Goal: Task Accomplishment & Management: Manage account settings

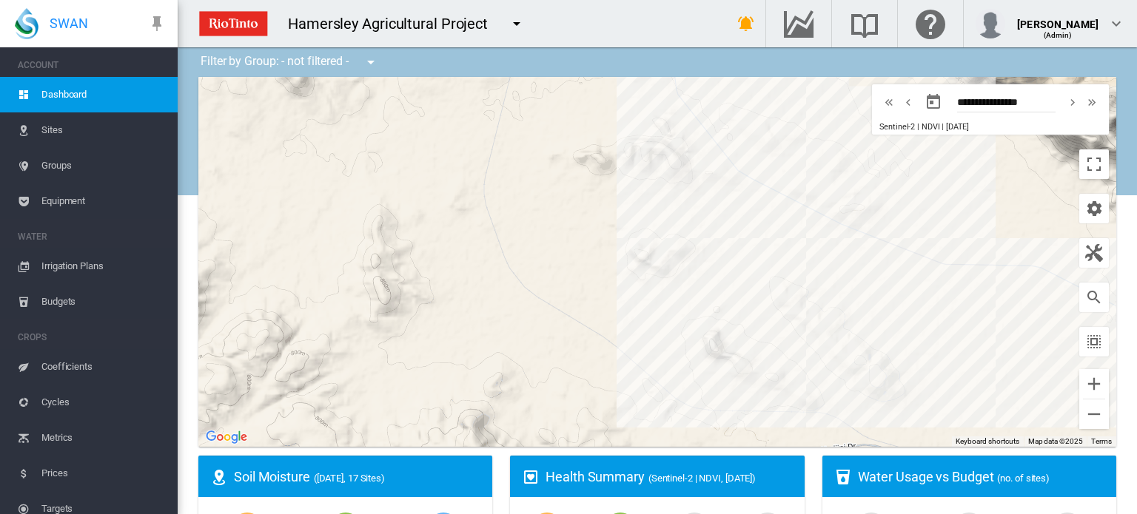
click at [93, 263] on span "Irrigation Plans" at bounding box center [103, 267] width 124 height 36
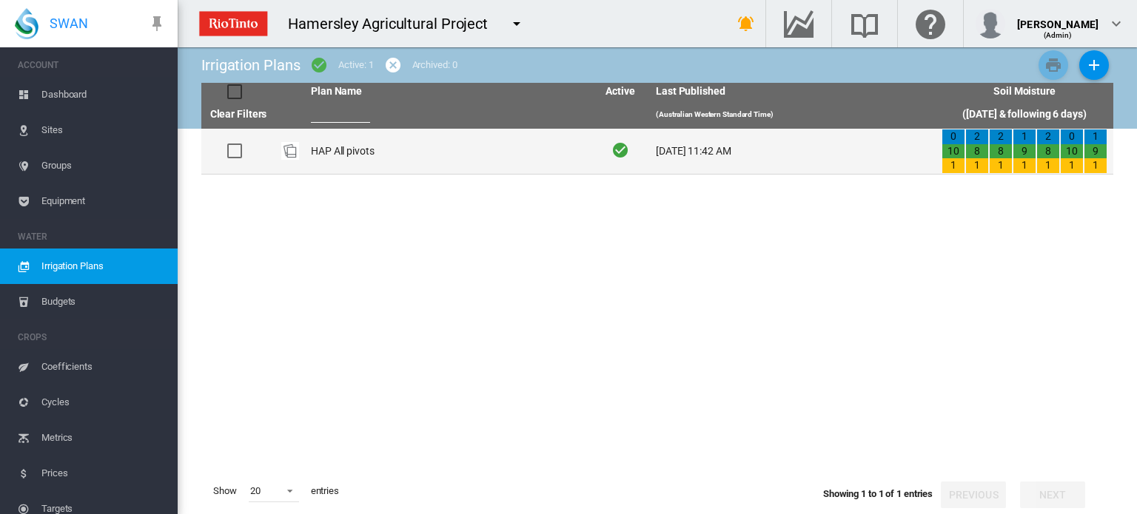
click at [332, 147] on td "HAP All pivots" at bounding box center [448, 151] width 286 height 45
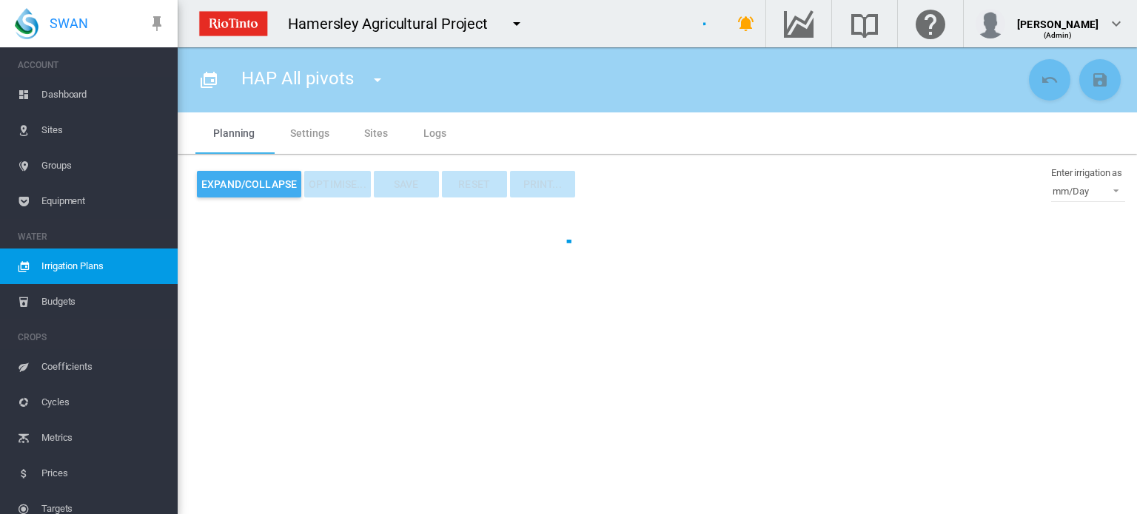
type input "**********"
type input "*"
type input "*****"
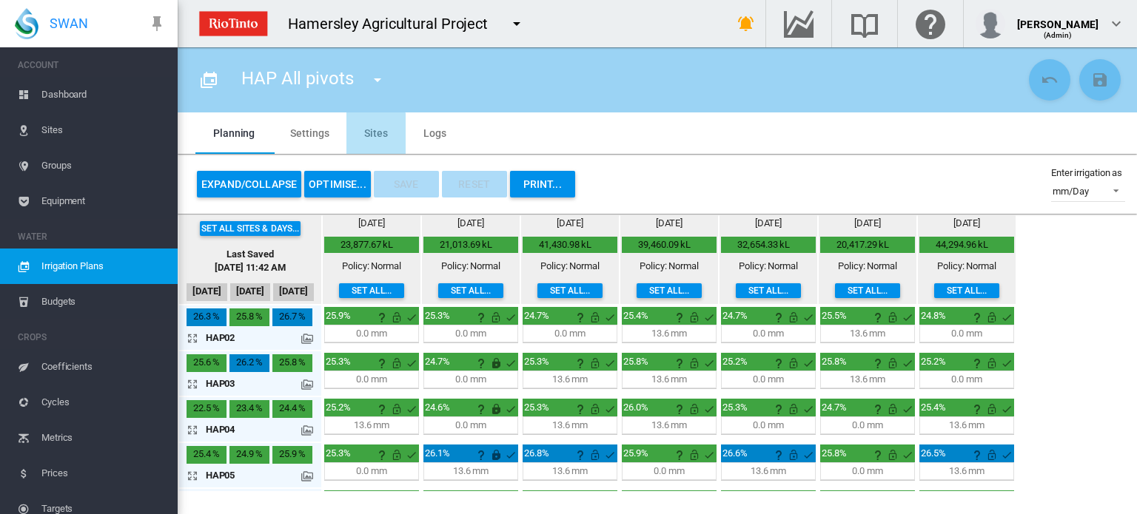
click at [373, 135] on md-tab-item "Sites" at bounding box center [375, 133] width 59 height 41
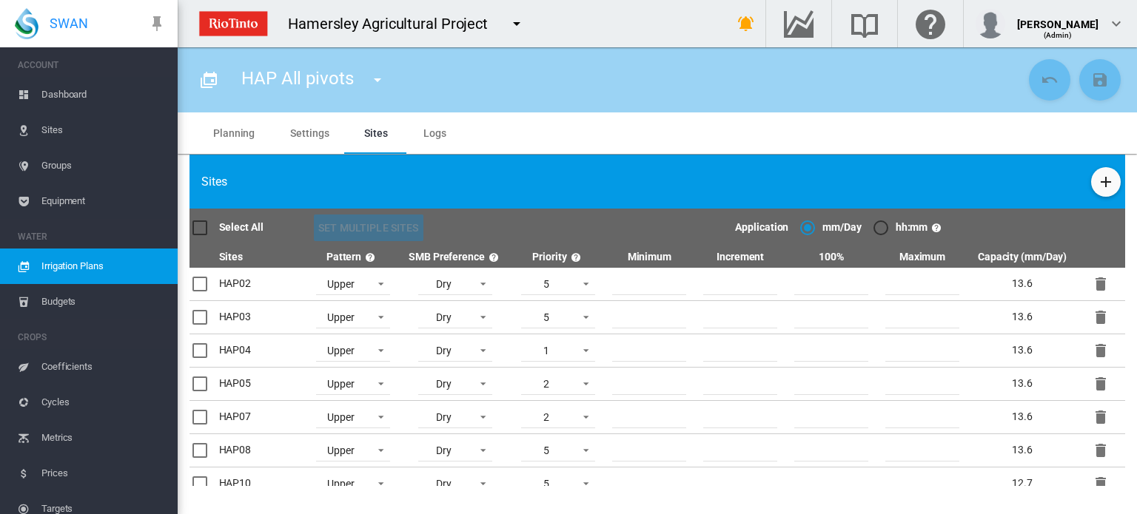
click at [237, 134] on md-tab-item "Planning" at bounding box center [233, 133] width 77 height 41
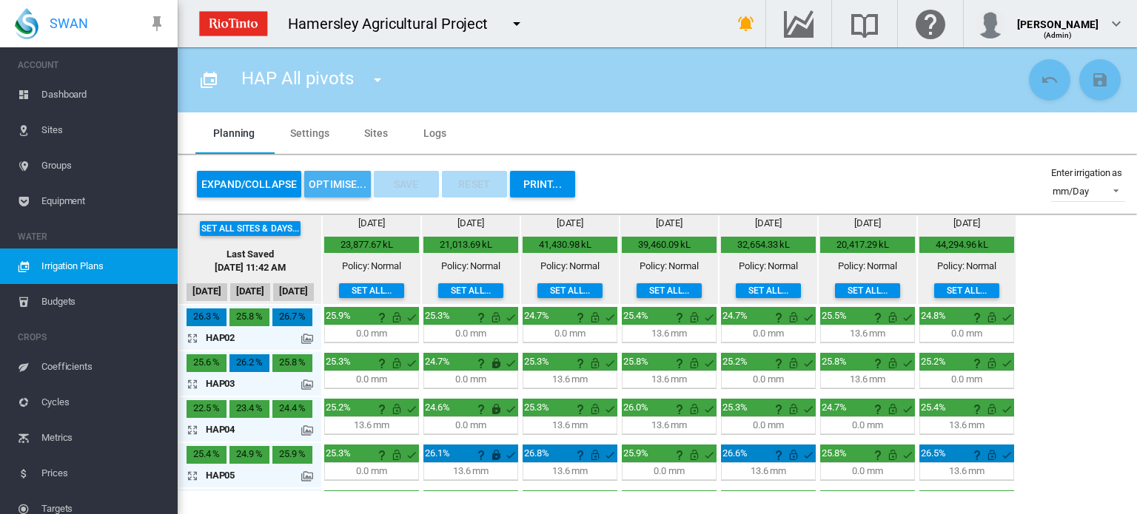
click at [341, 178] on button "OPTIMISE..." at bounding box center [337, 184] width 67 height 27
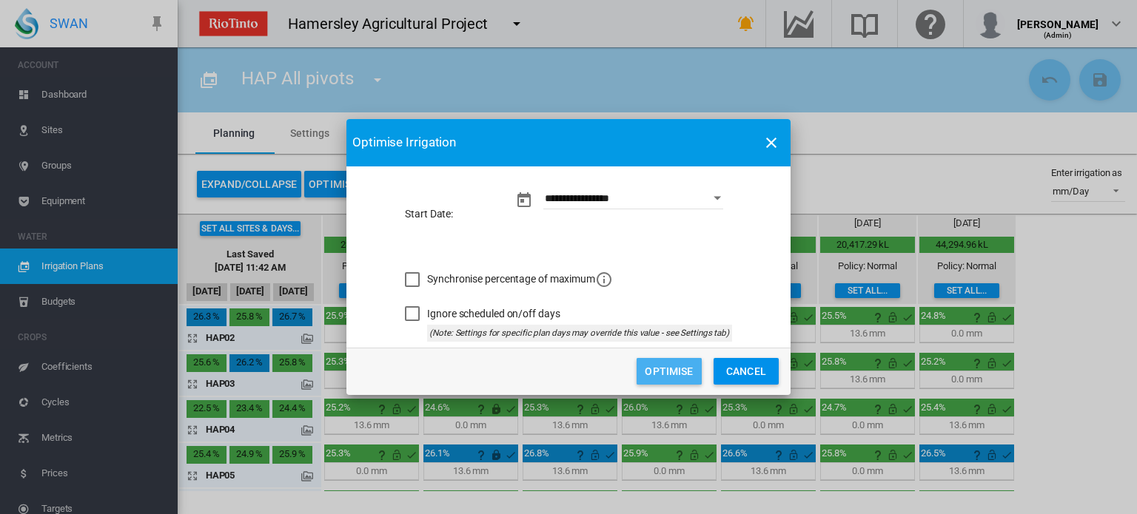
click at [672, 372] on button "Optimise" at bounding box center [669, 371] width 65 height 27
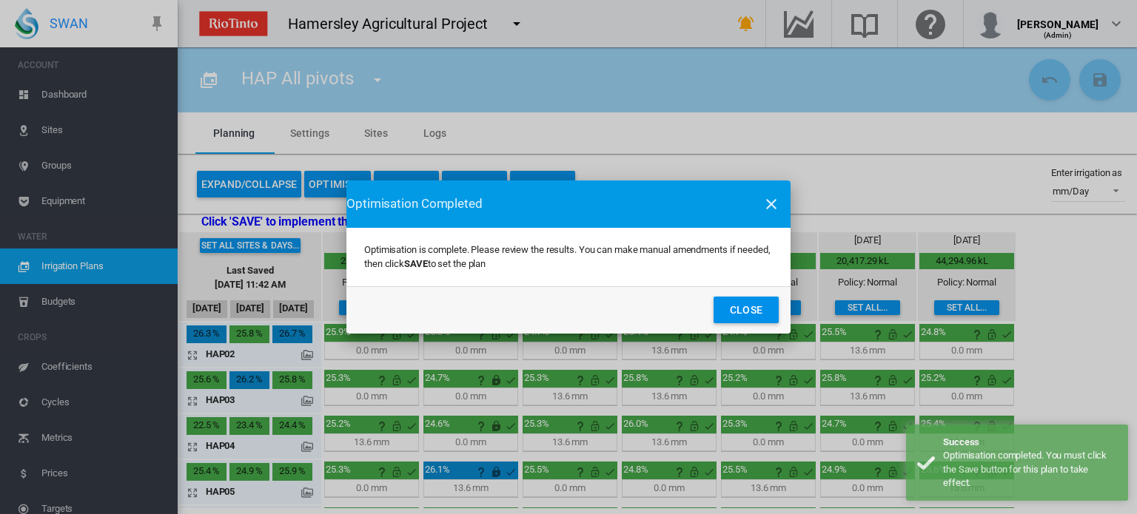
click at [761, 307] on button "Close" at bounding box center [746, 310] width 65 height 27
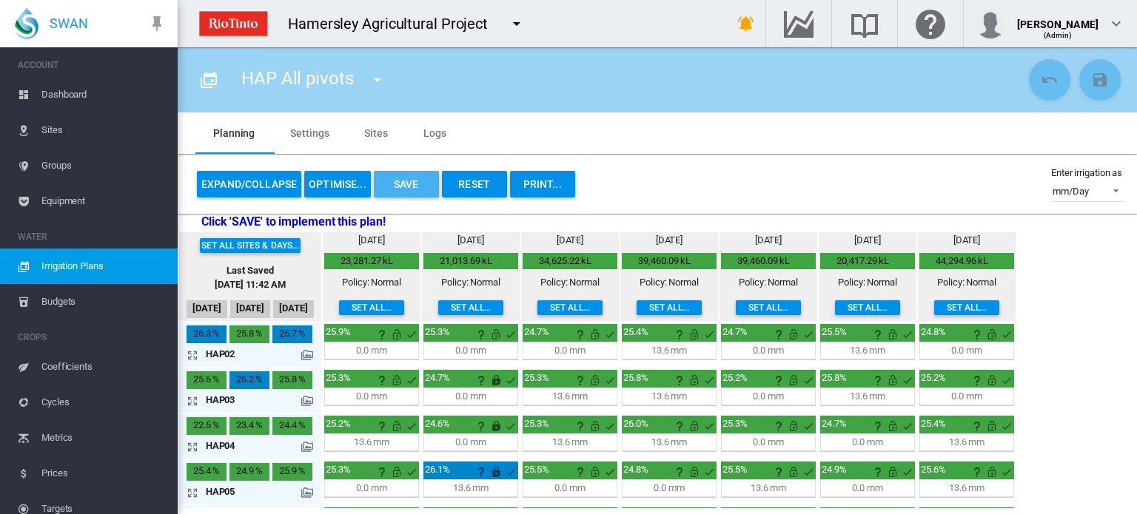
click at [406, 185] on button "Save" at bounding box center [406, 184] width 65 height 27
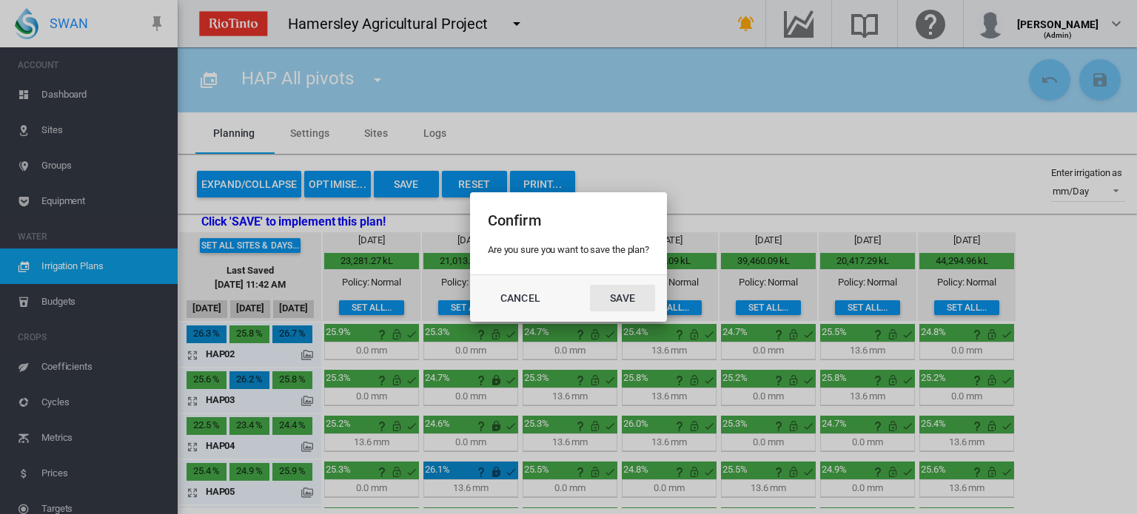
click at [622, 292] on button "Save" at bounding box center [622, 298] width 65 height 27
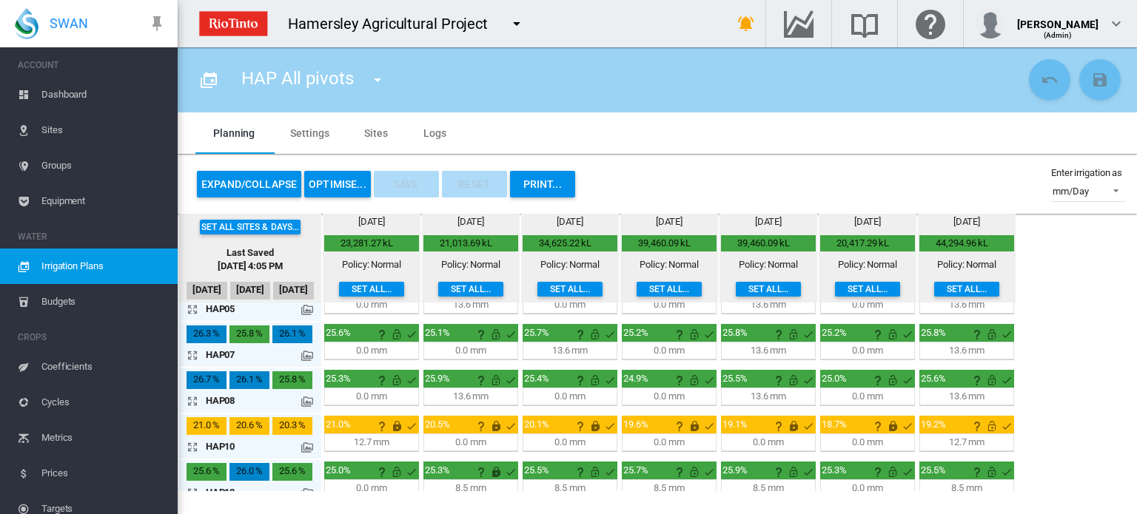
scroll to position [241, 0]
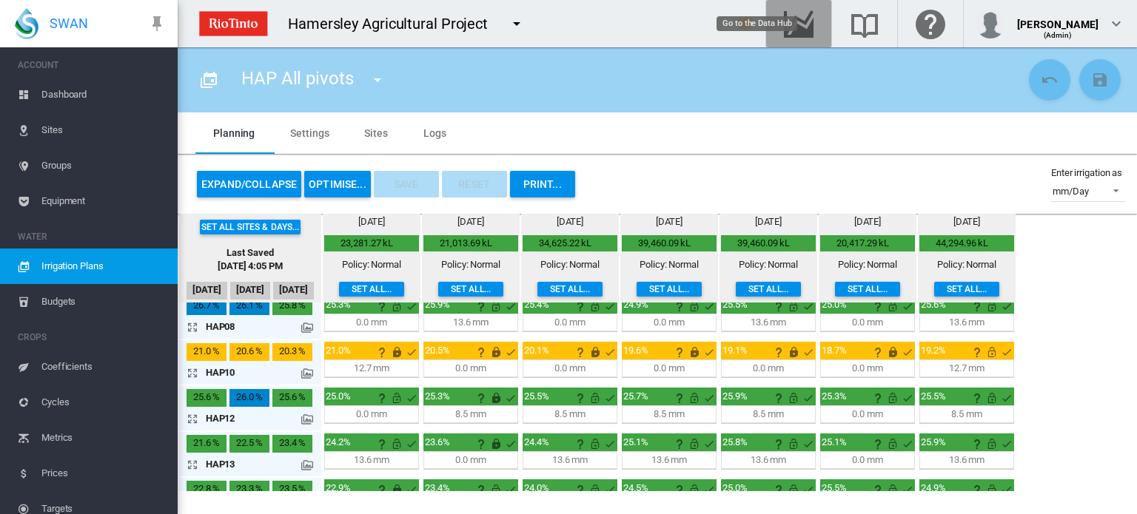
click at [814, 20] on md-icon "Go to the Data Hub" at bounding box center [799, 24] width 36 height 18
